Goal: Task Accomplishment & Management: Manage account settings

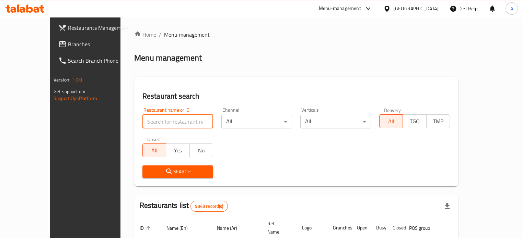
click at [151, 123] on input "search" at bounding box center [177, 122] width 71 height 14
click at [143, 125] on input "d" at bounding box center [177, 122] width 71 height 14
click at [143, 122] on input "d" at bounding box center [177, 122] width 71 height 14
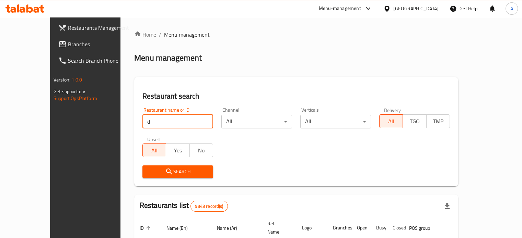
click at [143, 122] on input "d" at bounding box center [177, 122] width 71 height 14
paste input "Delicious Damascus Restaurant"
click at [151, 171] on span "Search" at bounding box center [178, 172] width 60 height 9
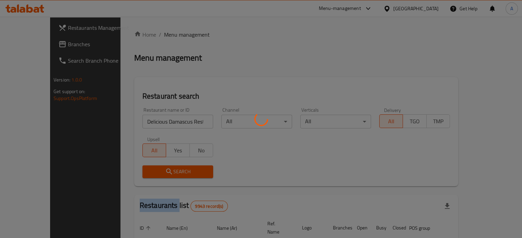
click at [151, 171] on div at bounding box center [261, 119] width 522 height 238
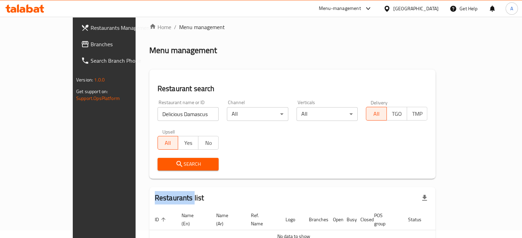
scroll to position [41, 0]
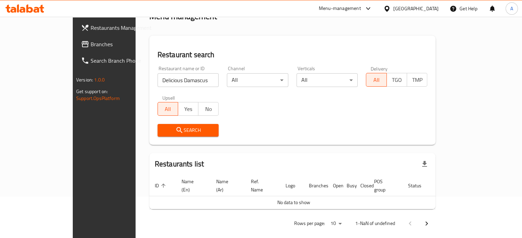
click at [185, 81] on input "Delicious Damascus Restaurant" at bounding box center [187, 80] width 61 height 14
type input "Delicious Damascus"
click at [291, 123] on div "Search" at bounding box center [292, 130] width 278 height 21
click at [171, 83] on input "Delicious Damascus" at bounding box center [187, 80] width 61 height 14
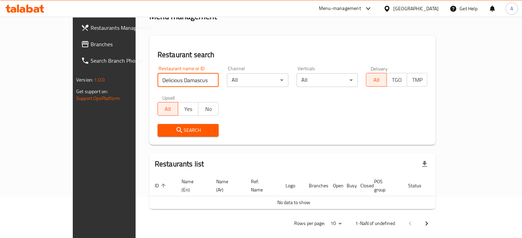
click button "Search" at bounding box center [187, 130] width 61 height 13
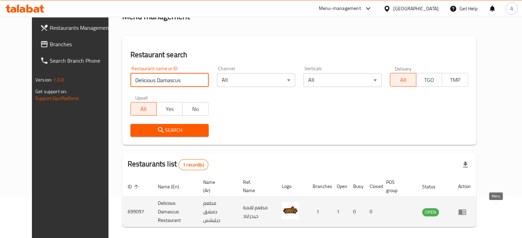
click at [466, 210] on icon "enhanced table" at bounding box center [462, 213] width 8 height 6
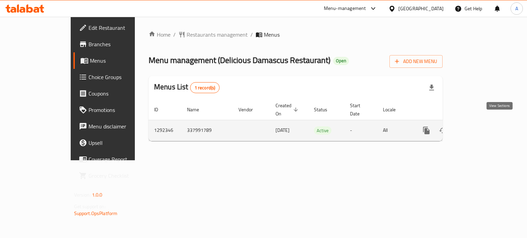
click at [479, 128] on icon "enhanced table" at bounding box center [476, 131] width 6 height 6
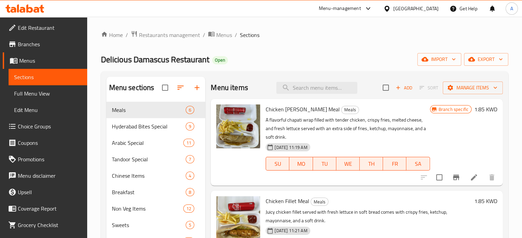
click at [25, 6] on icon at bounding box center [24, 8] width 39 height 8
